Goal: Information Seeking & Learning: Find specific fact

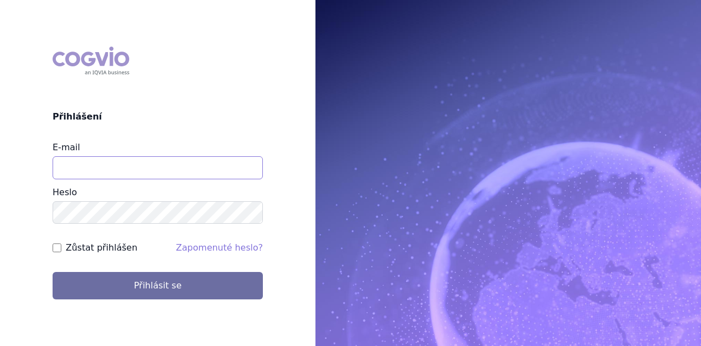
click at [136, 169] on input "E-mail" at bounding box center [158, 167] width 210 height 23
type input "michaela.x.tauchmanova@gsk.com"
click at [53, 272] on button "Přihlásit se" at bounding box center [158, 285] width 210 height 27
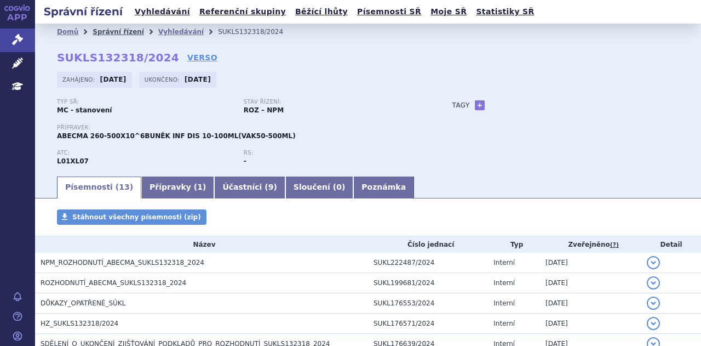
click at [108, 30] on link "Správní řízení" at bounding box center [118, 32] width 51 height 8
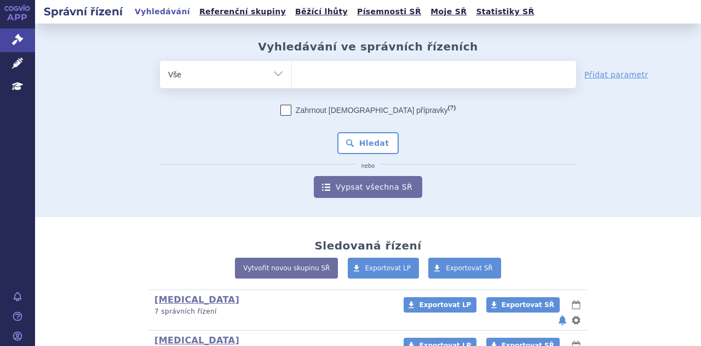
click at [359, 72] on ul at bounding box center [434, 72] width 284 height 23
click at [292, 72] on select at bounding box center [291, 73] width 1 height 27
paste input "SUKLS344696/2025"
type input "SUKLS344696/2025"
select select "SUKLS344696/2025"
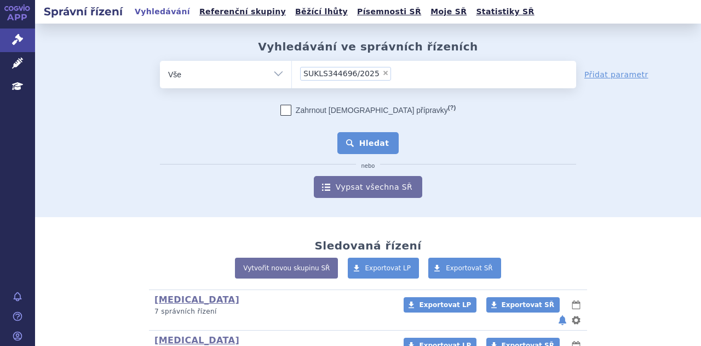
click at [367, 145] on button "Hledat" at bounding box center [368, 143] width 62 height 22
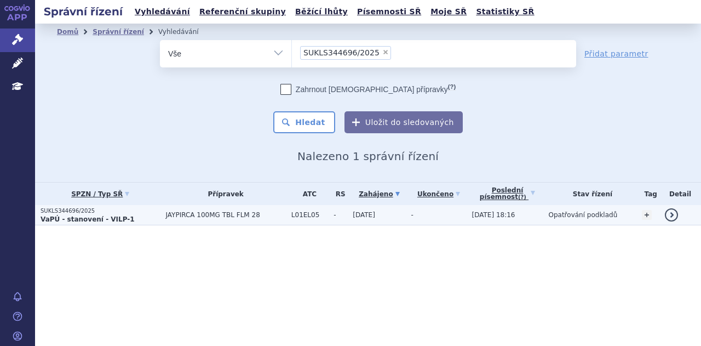
click at [264, 216] on span "JAYPIRCA 100MG TBL FLM 28" at bounding box center [225, 215] width 120 height 8
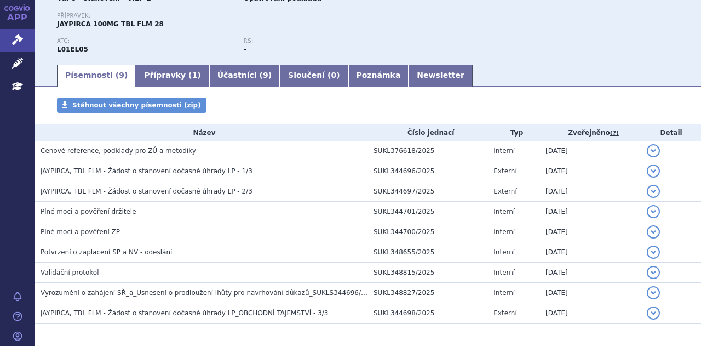
scroll to position [153, 0]
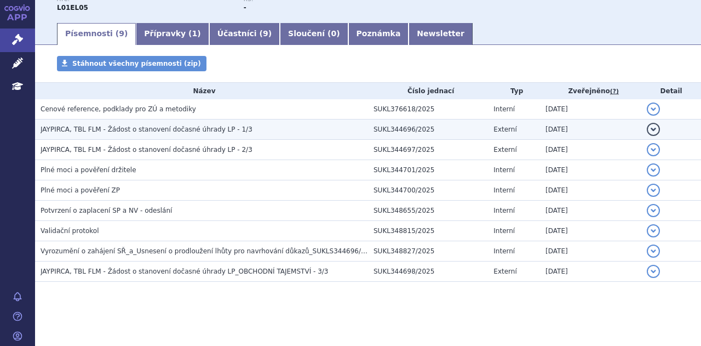
click at [212, 133] on span "JAYPIRCA, TBL FLM - Žádost o stanovení dočasné úhrady LP - 1/3" at bounding box center [147, 129] width 212 height 8
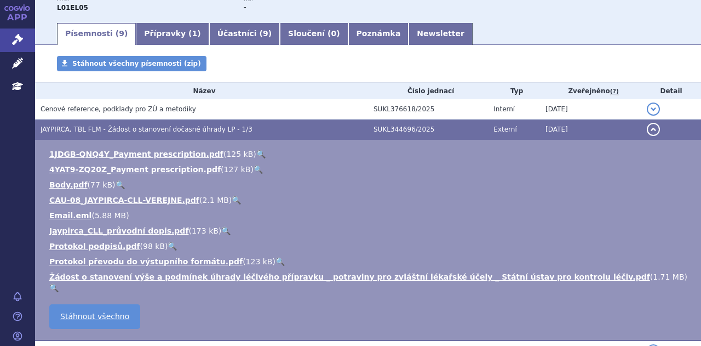
scroll to position [0, 0]
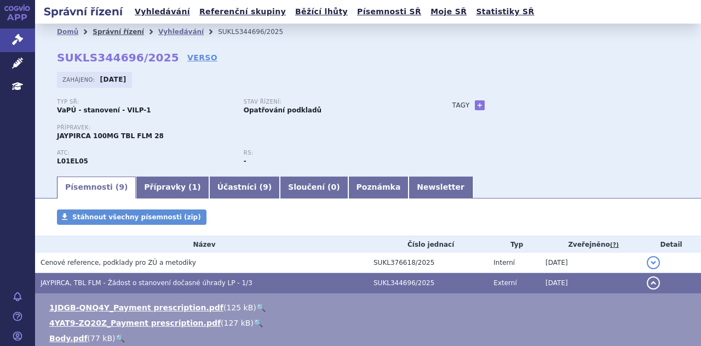
click at [111, 31] on link "Správní řízení" at bounding box center [118, 32] width 51 height 8
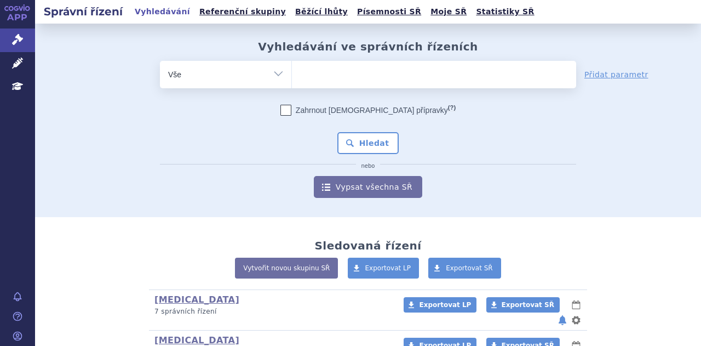
click at [411, 76] on ul at bounding box center [434, 72] width 284 height 23
click at [292, 76] on select at bounding box center [291, 73] width 1 height 27
paste input "SUKLS331622/2025"
type input "SUKLS331622/2025"
select select "SUKLS331622/2025"
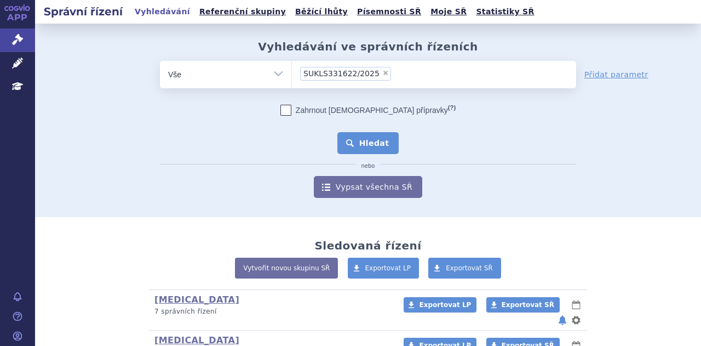
click at [375, 153] on button "Hledat" at bounding box center [368, 143] width 62 height 22
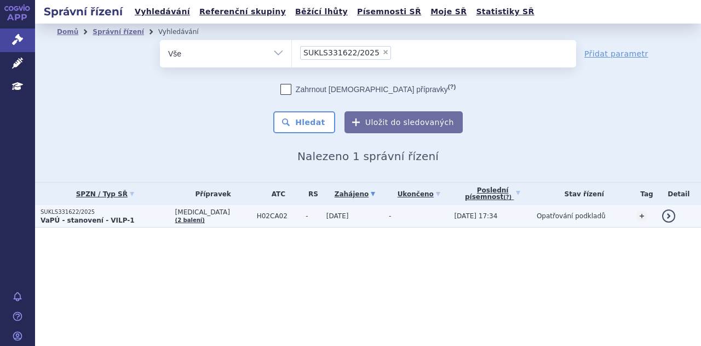
click at [215, 217] on td "ISTURISA (2 balení)" at bounding box center [211, 216] width 82 height 22
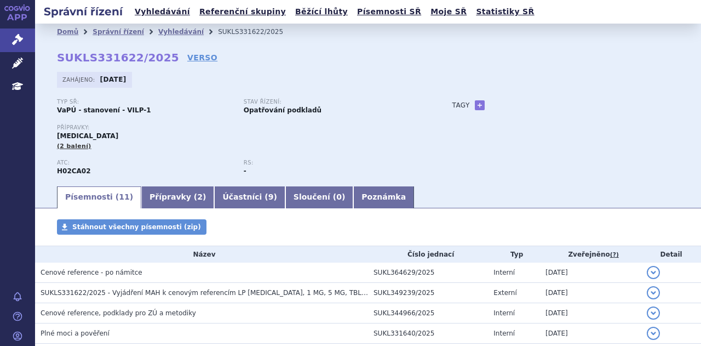
scroll to position [168, 0]
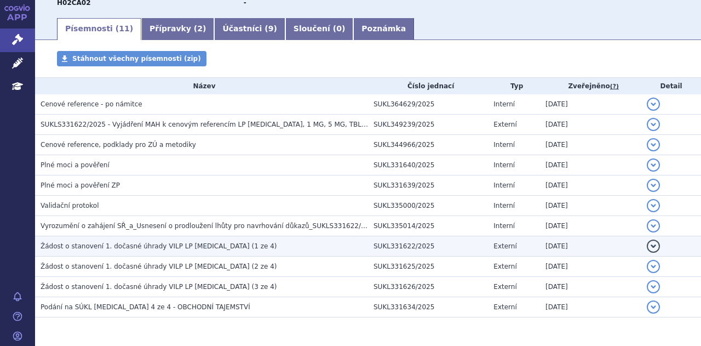
click at [216, 244] on span "Žádost o stanovení 1. dočasné úhrady VILP LP [MEDICAL_DATA] (1 ze 4)" at bounding box center [159, 246] width 236 height 8
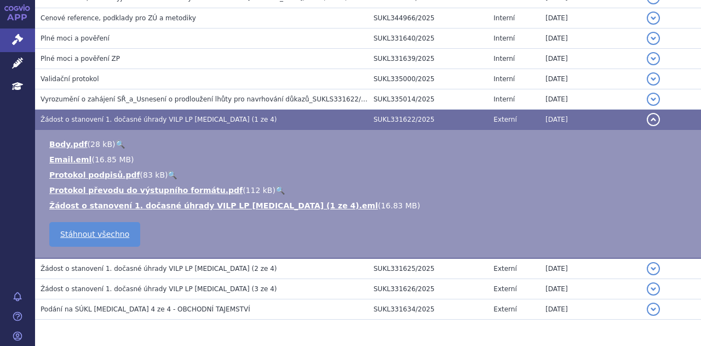
scroll to position [312, 0]
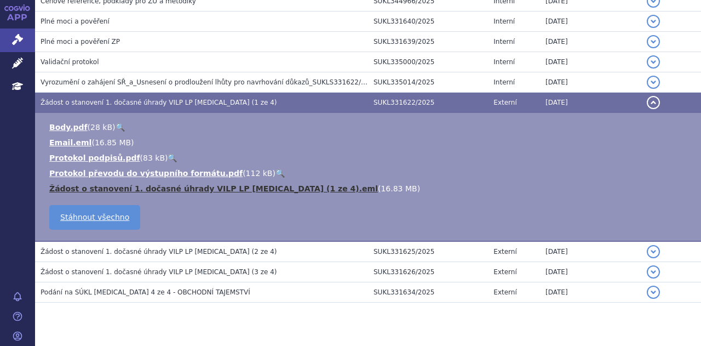
click at [206, 188] on link "Žádost o stanovení 1. dočasné úhrady VILP LP [MEDICAL_DATA] (1 ze 4).eml" at bounding box center [213, 188] width 329 height 9
